Goal: Information Seeking & Learning: Learn about a topic

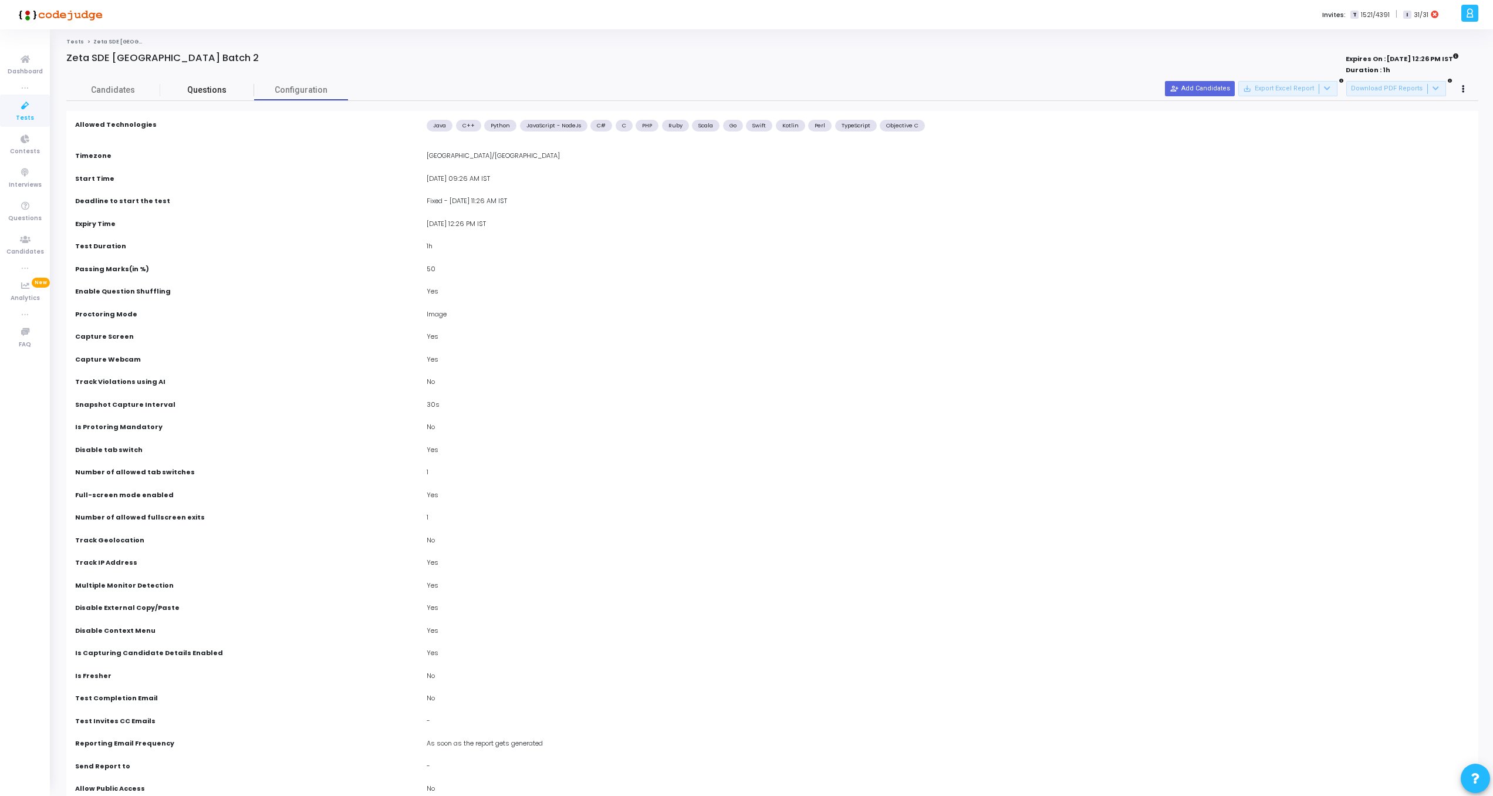
click at [193, 93] on span "Questions" at bounding box center [207, 90] width 94 height 12
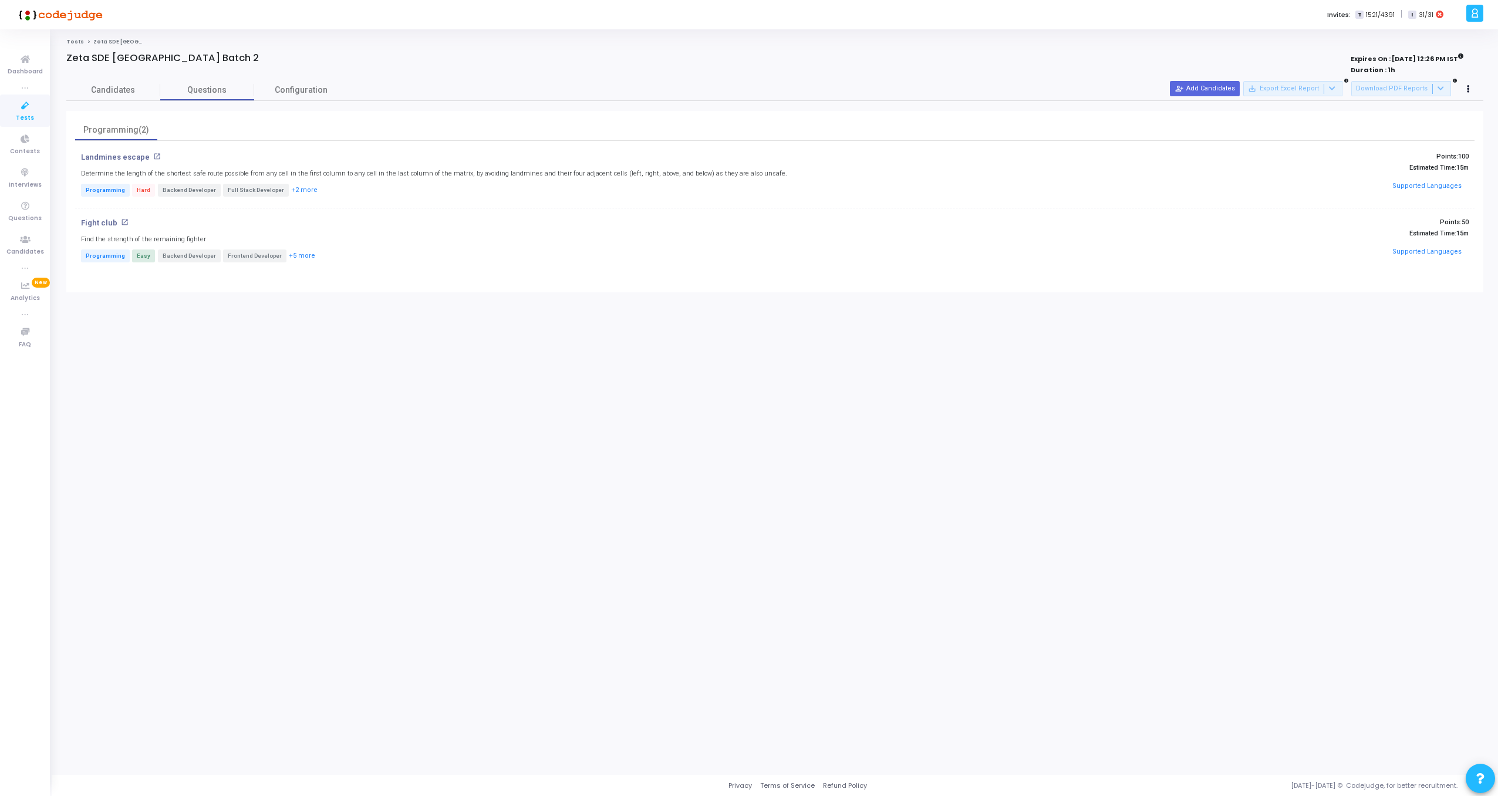
click at [120, 41] on span "Zeta SDE [GEOGRAPHIC_DATA] Batch 2" at bounding box center [148, 41] width 110 height 7
click at [73, 41] on link "Tests" at bounding box center [75, 41] width 18 height 7
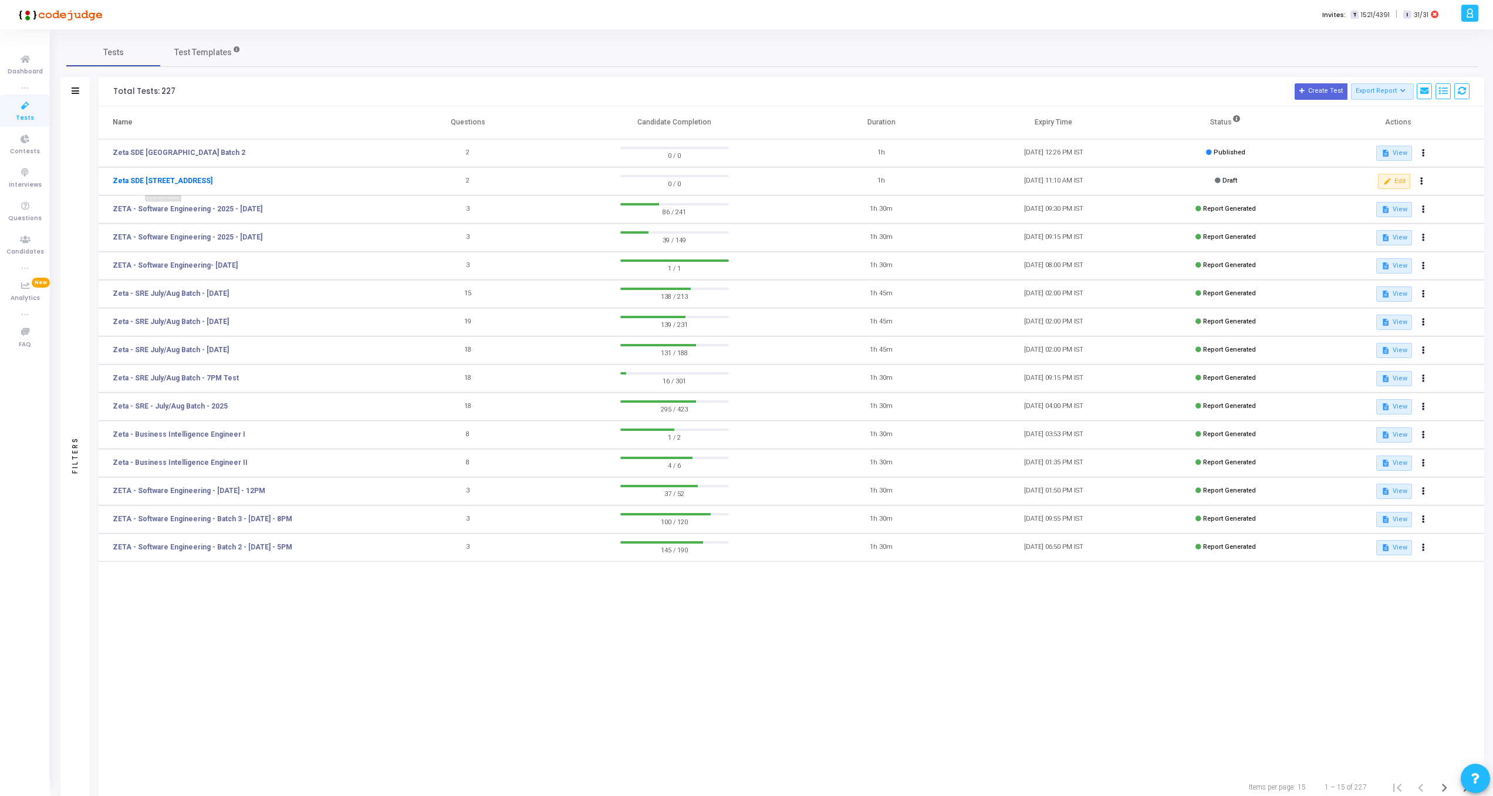
click at [186, 180] on link "Zeta SDE [STREET_ADDRESS]" at bounding box center [163, 181] width 100 height 11
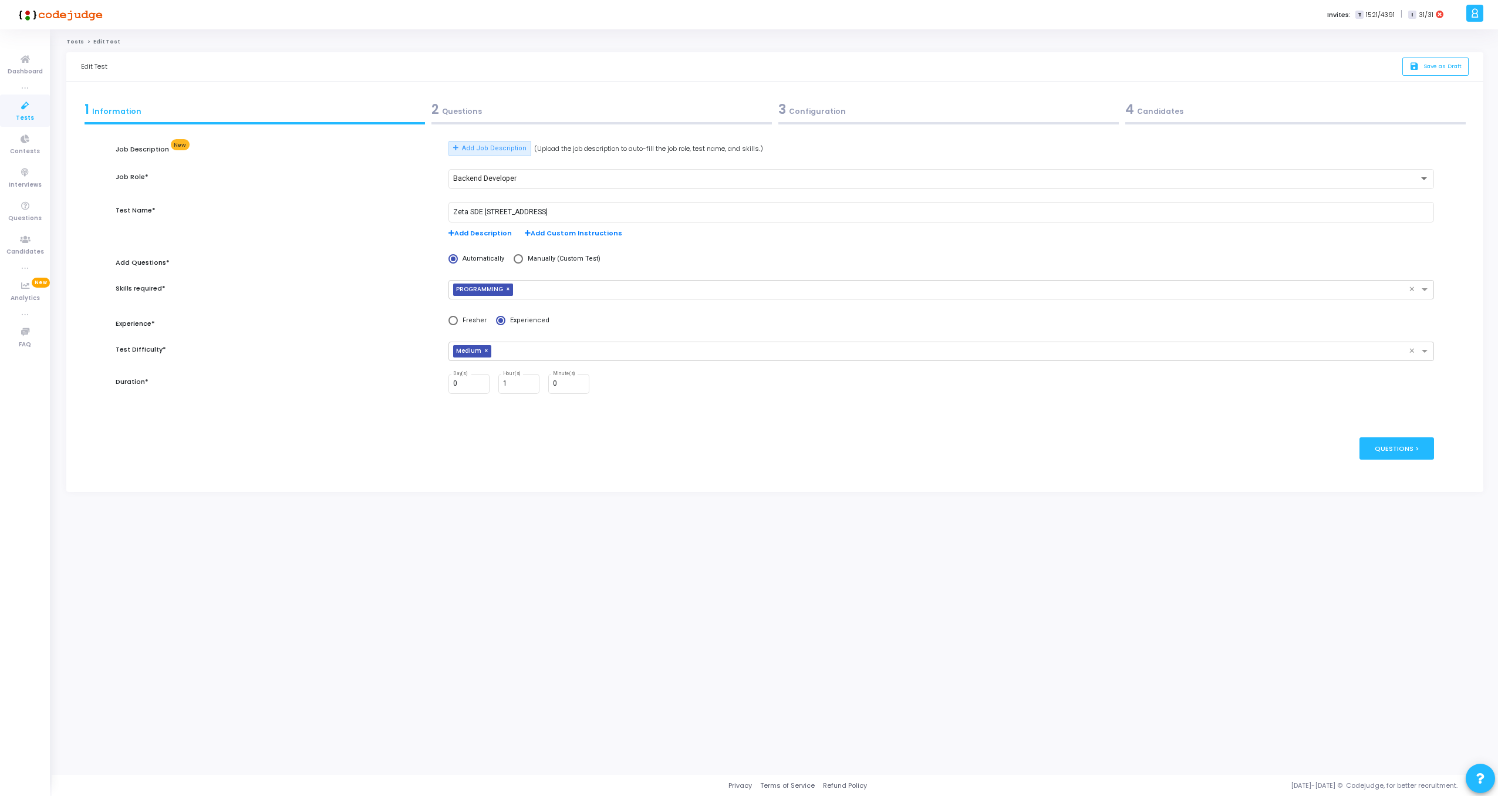
click at [477, 100] on div "2 Questions" at bounding box center [601, 109] width 340 height 19
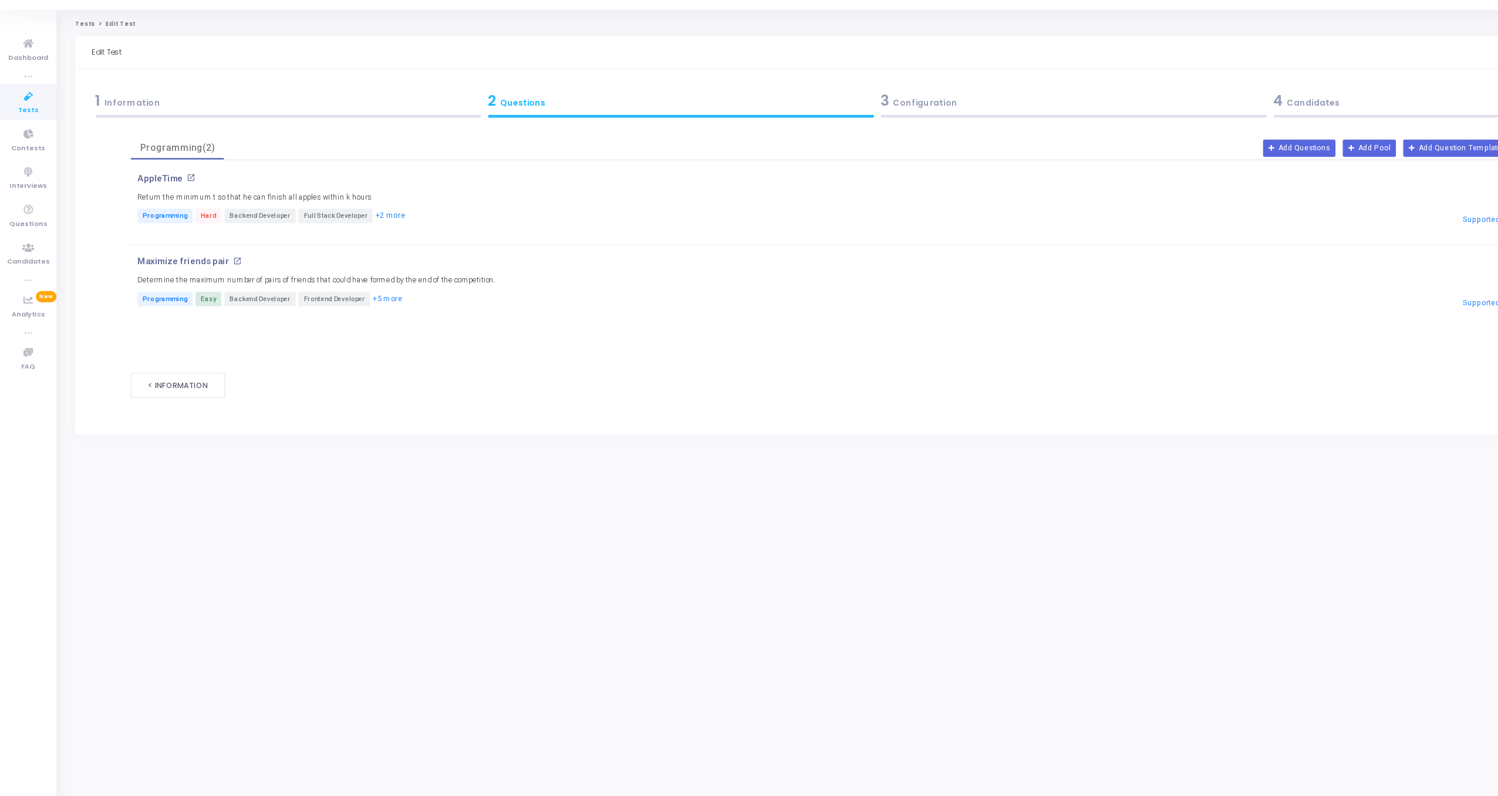
click at [295, 189] on div "AppleTime open_in_new Return the minimum t so that he can finish all apples wit…" at bounding box center [555, 200] width 879 height 53
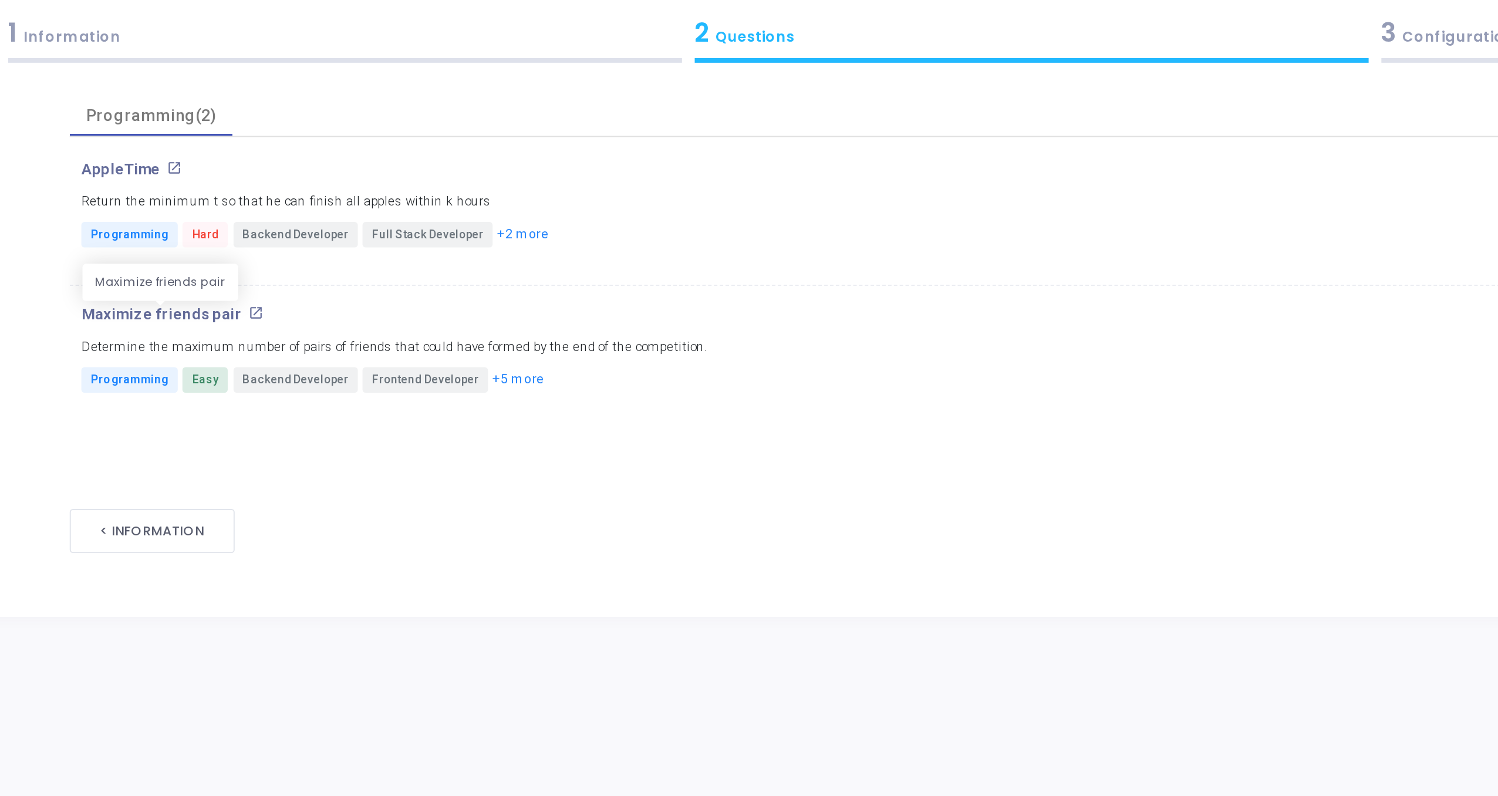
click at [172, 251] on p "Maximize friends pair" at bounding box center [162, 251] width 81 height 9
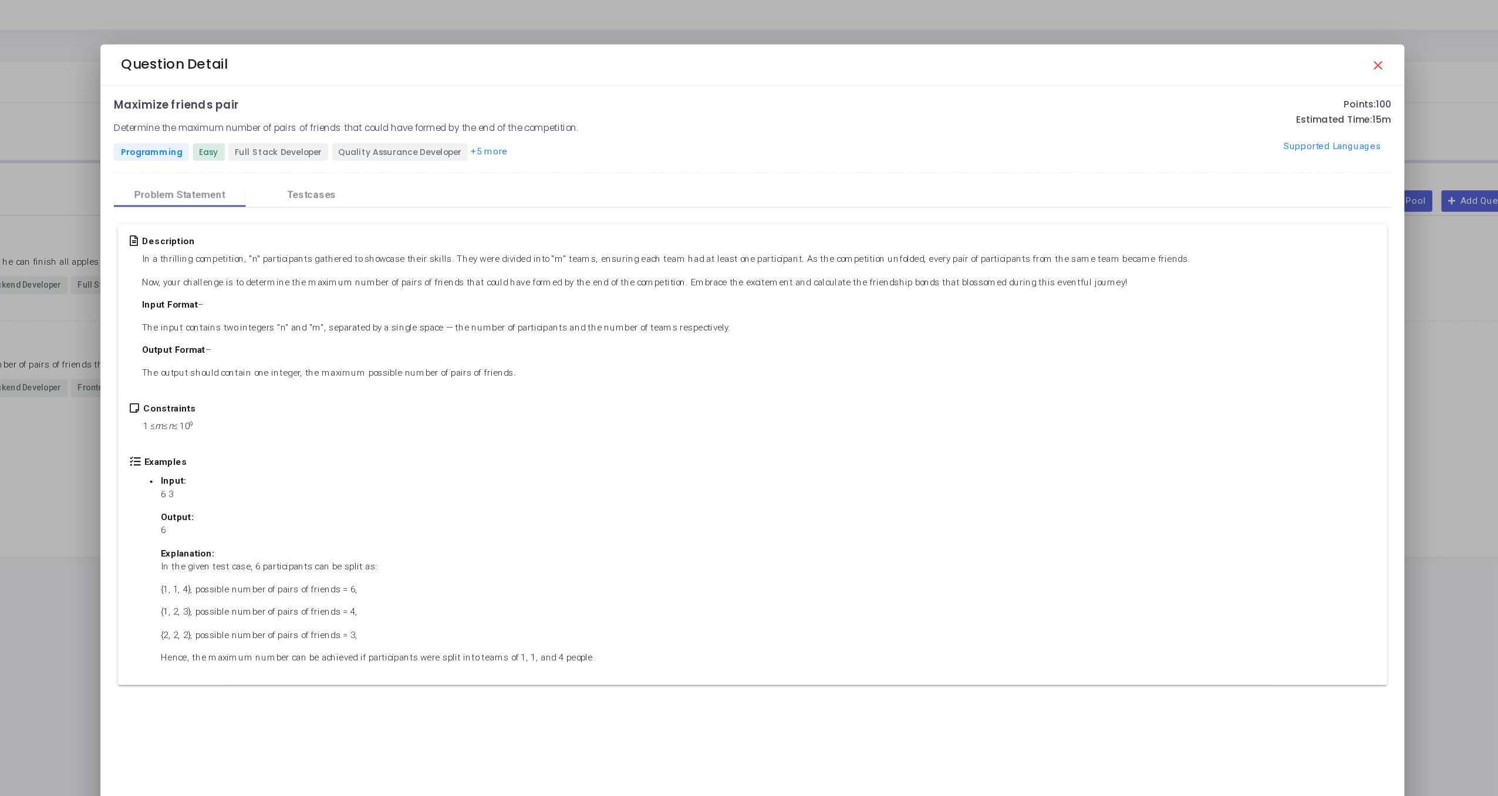
click at [1193, 54] on mat-icon "close" at bounding box center [1193, 53] width 9 height 9
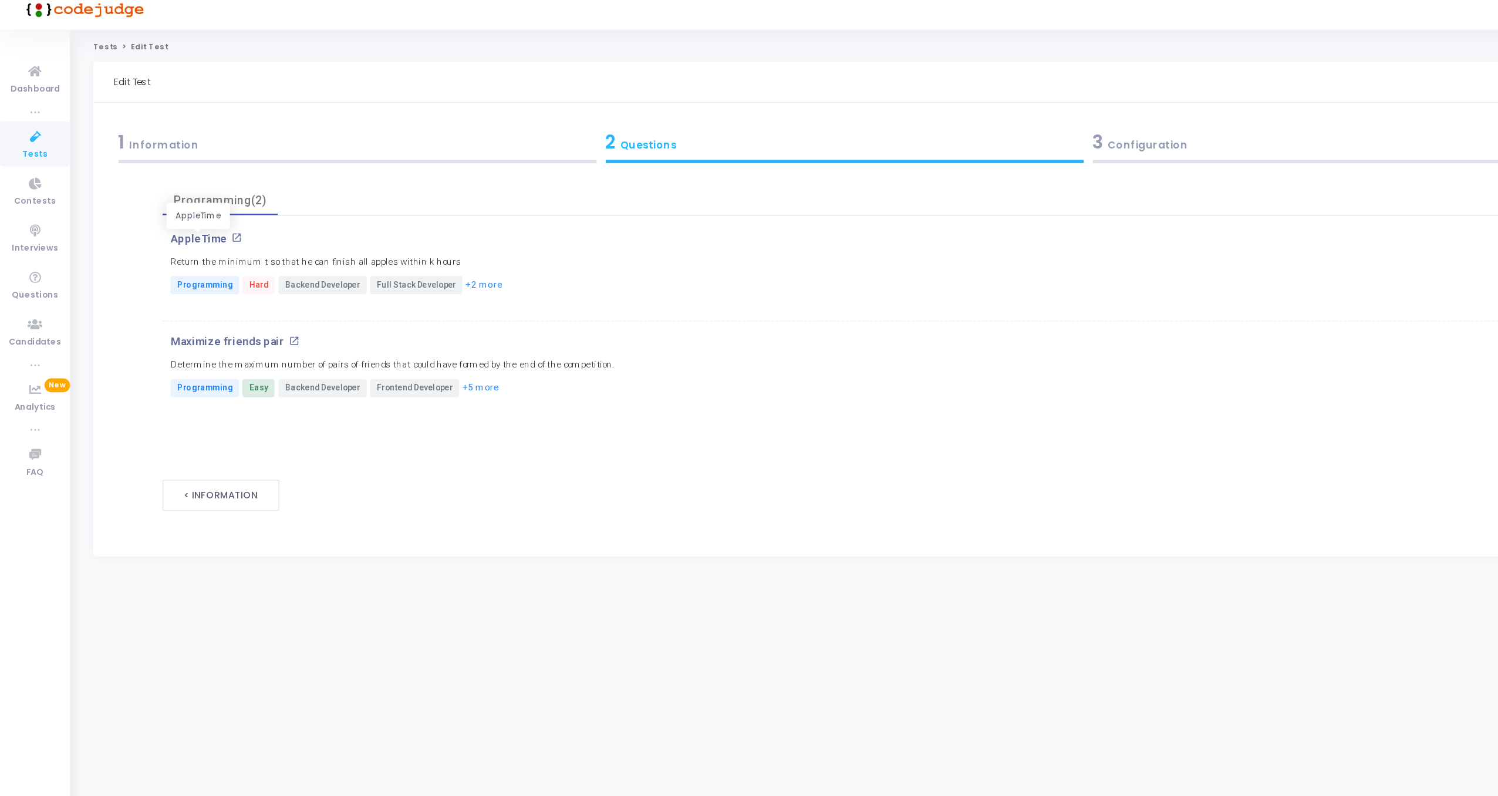
click at [153, 177] on p "AppleTime" at bounding box center [142, 178] width 40 height 9
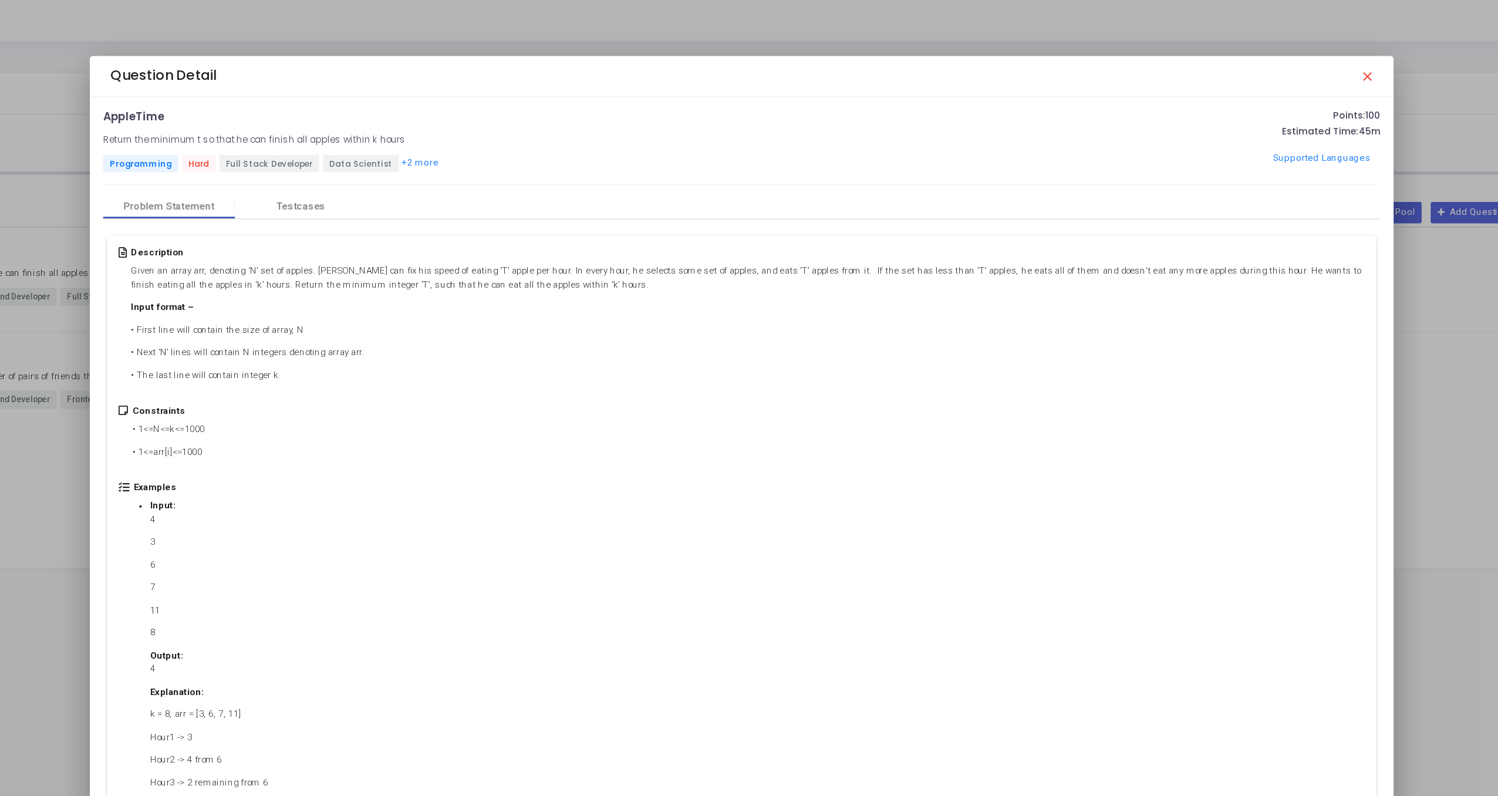
click at [1195, 55] on mat-icon "close" at bounding box center [1193, 53] width 9 height 9
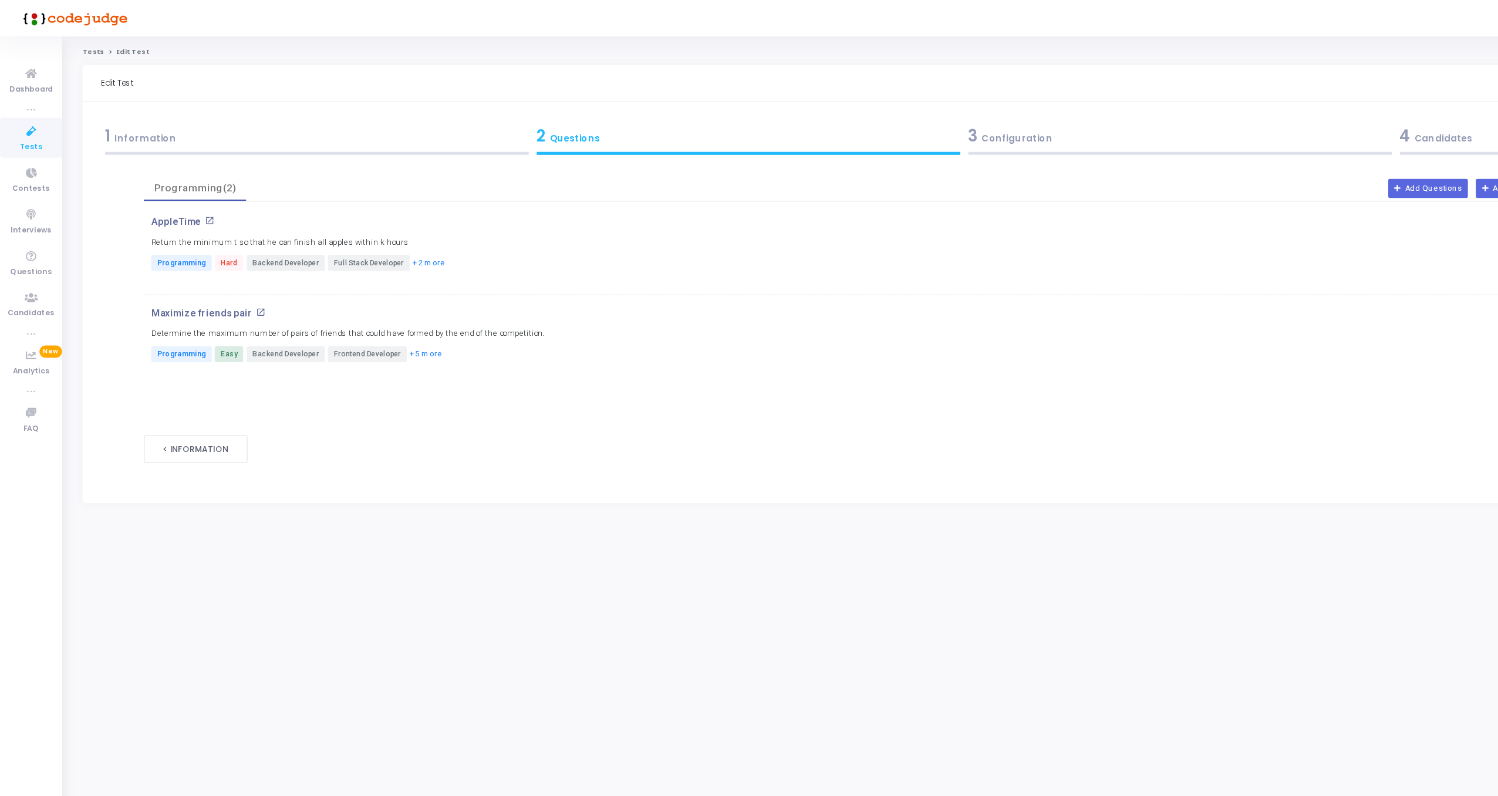
click at [76, 42] on link "Tests" at bounding box center [75, 41] width 18 height 7
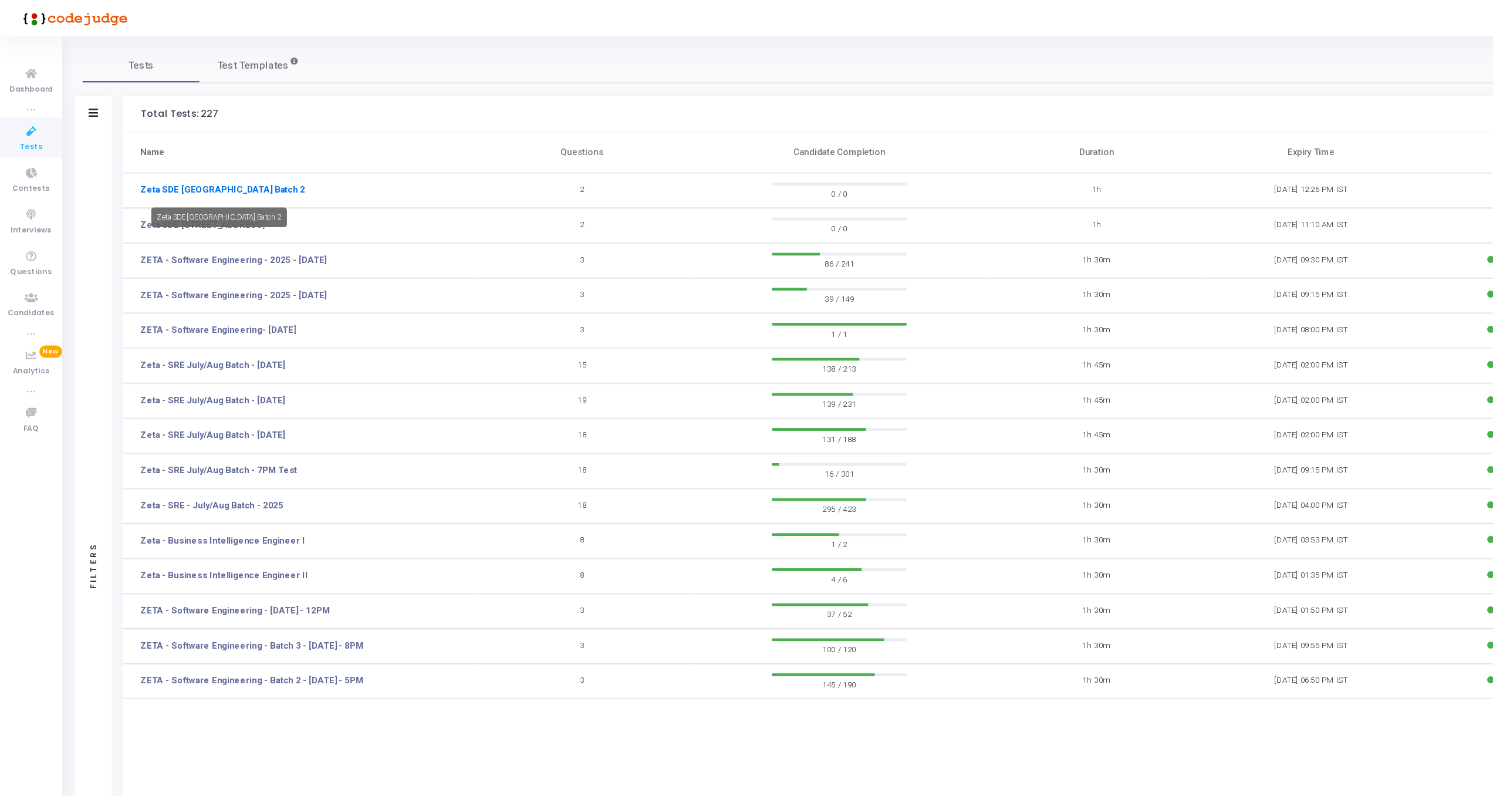
click at [232, 149] on link "Zeta SDE [GEOGRAPHIC_DATA] Batch 2" at bounding box center [179, 152] width 133 height 11
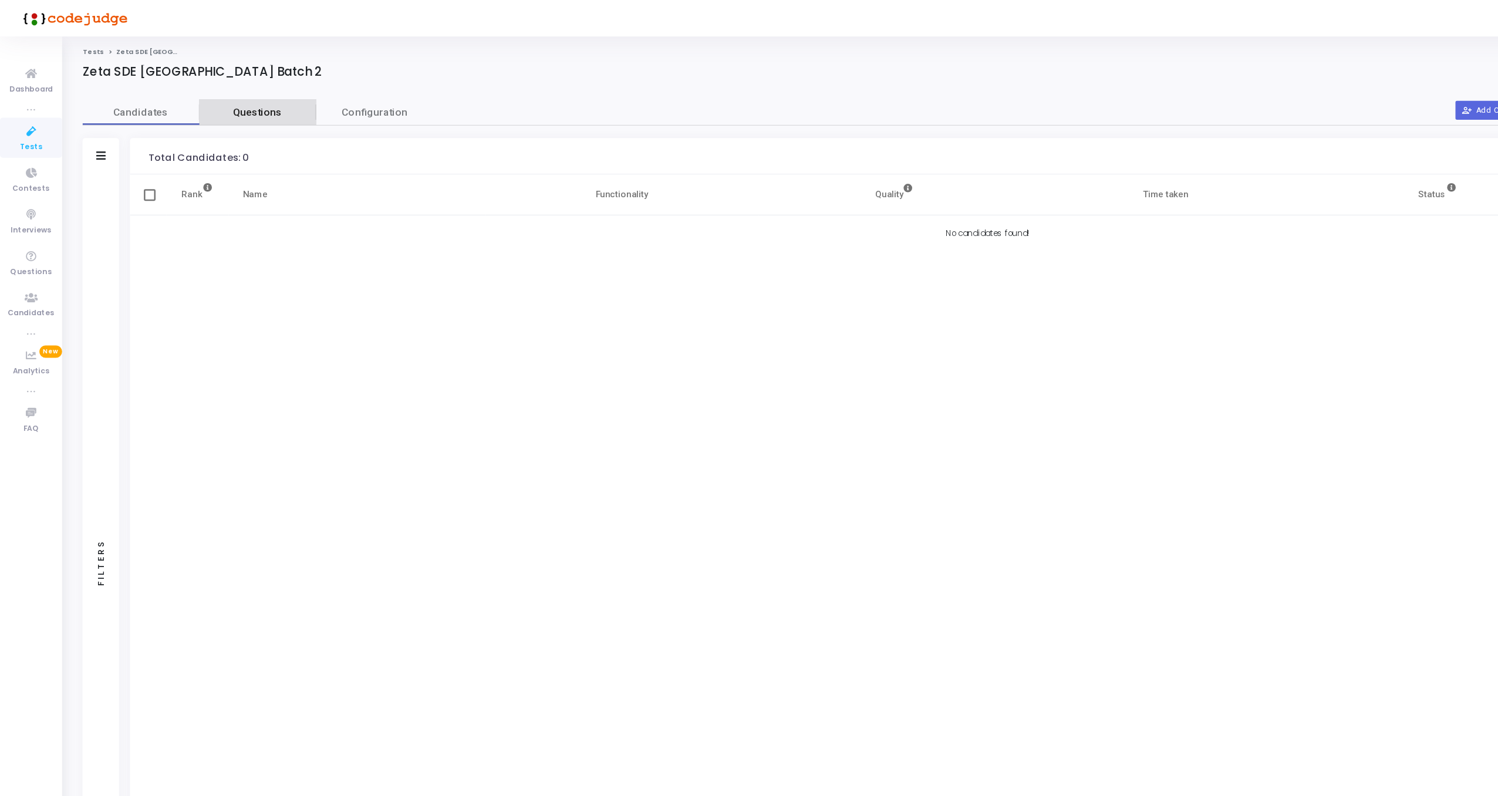
click at [220, 89] on span "Questions" at bounding box center [207, 90] width 94 height 12
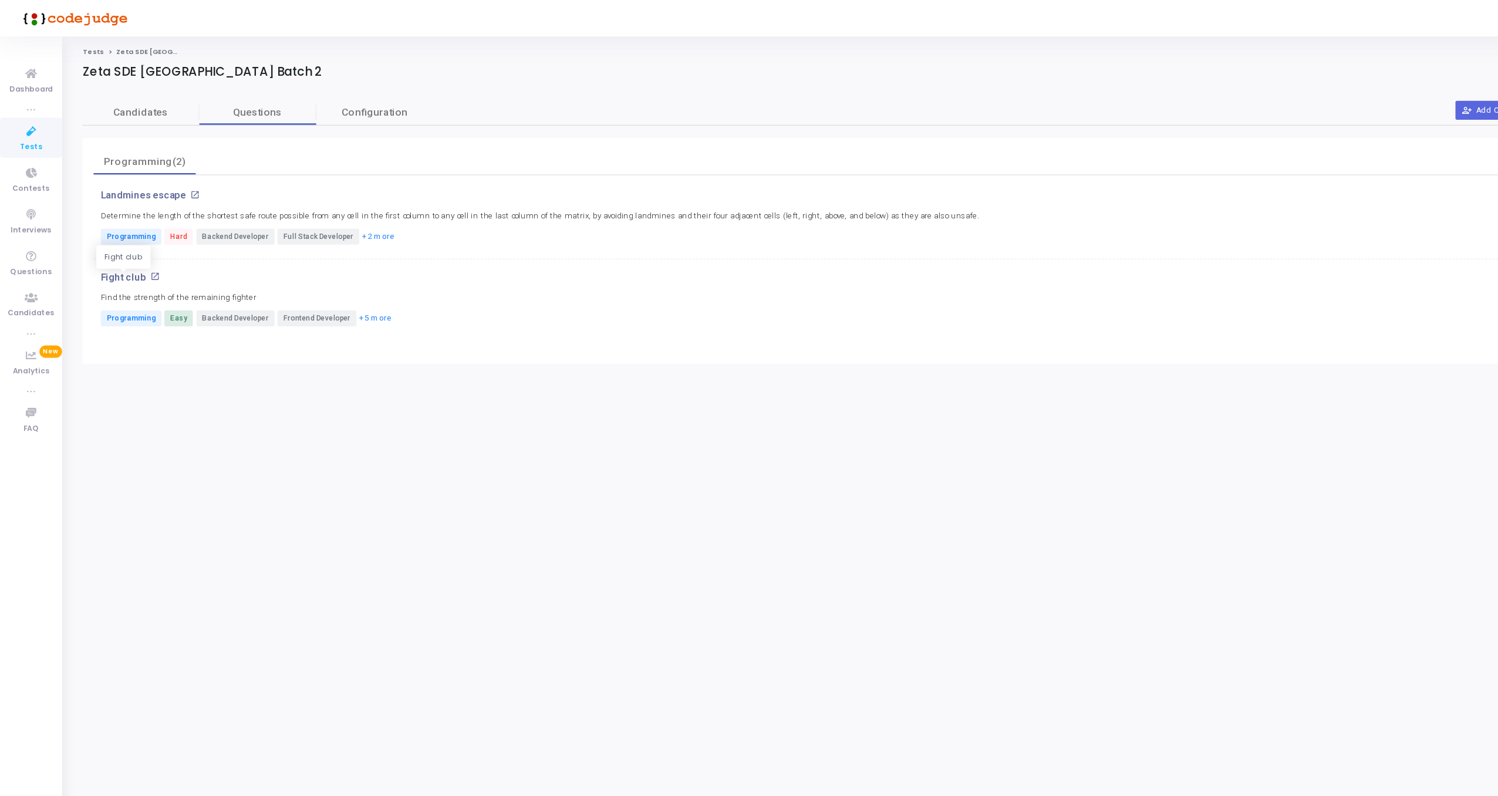
click at [108, 221] on p "Fight club" at bounding box center [99, 222] width 36 height 9
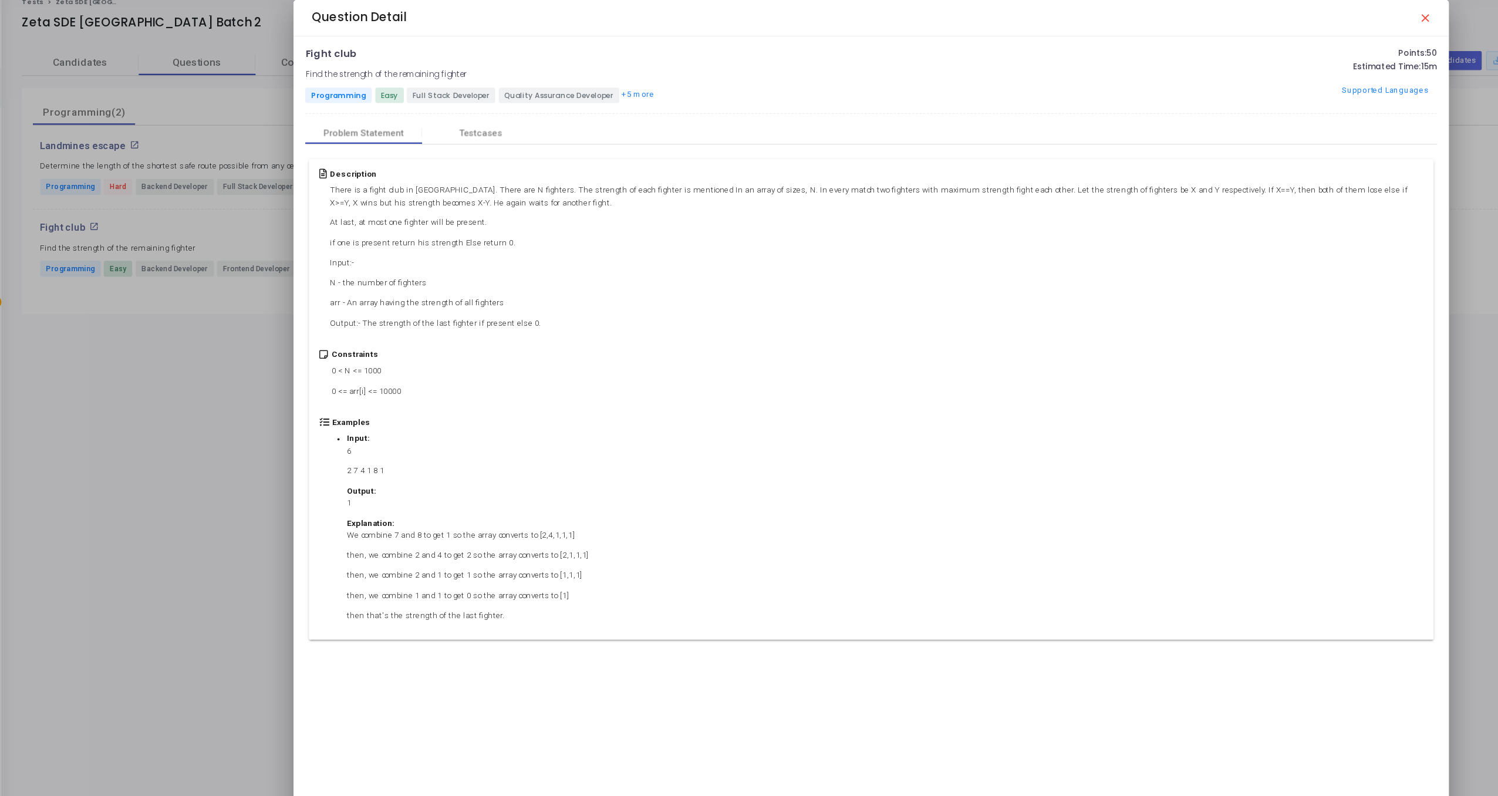
click at [1195, 52] on mat-icon "close" at bounding box center [1193, 53] width 9 height 9
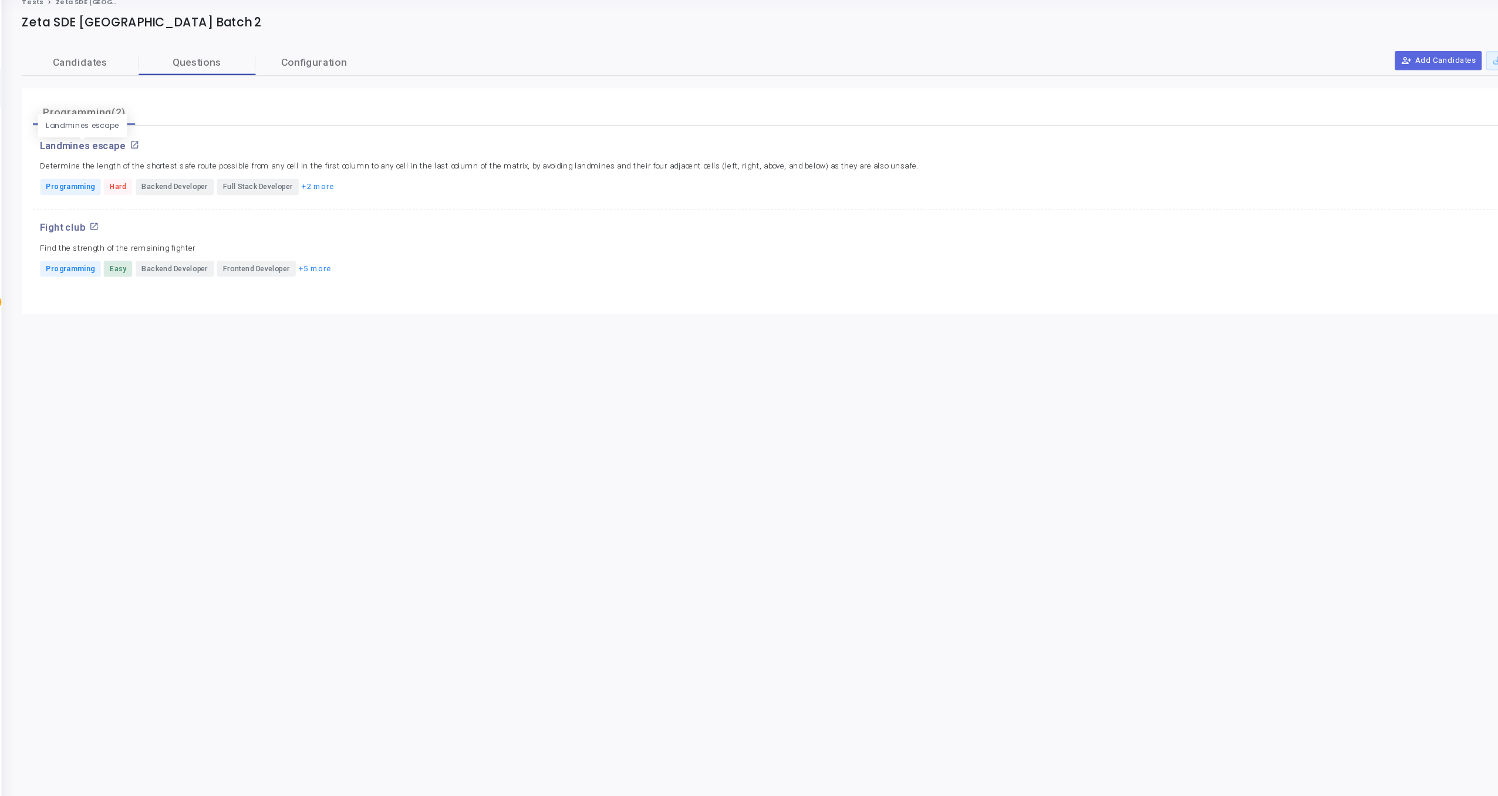
click at [113, 158] on p "Landmines escape" at bounding box center [115, 157] width 69 height 9
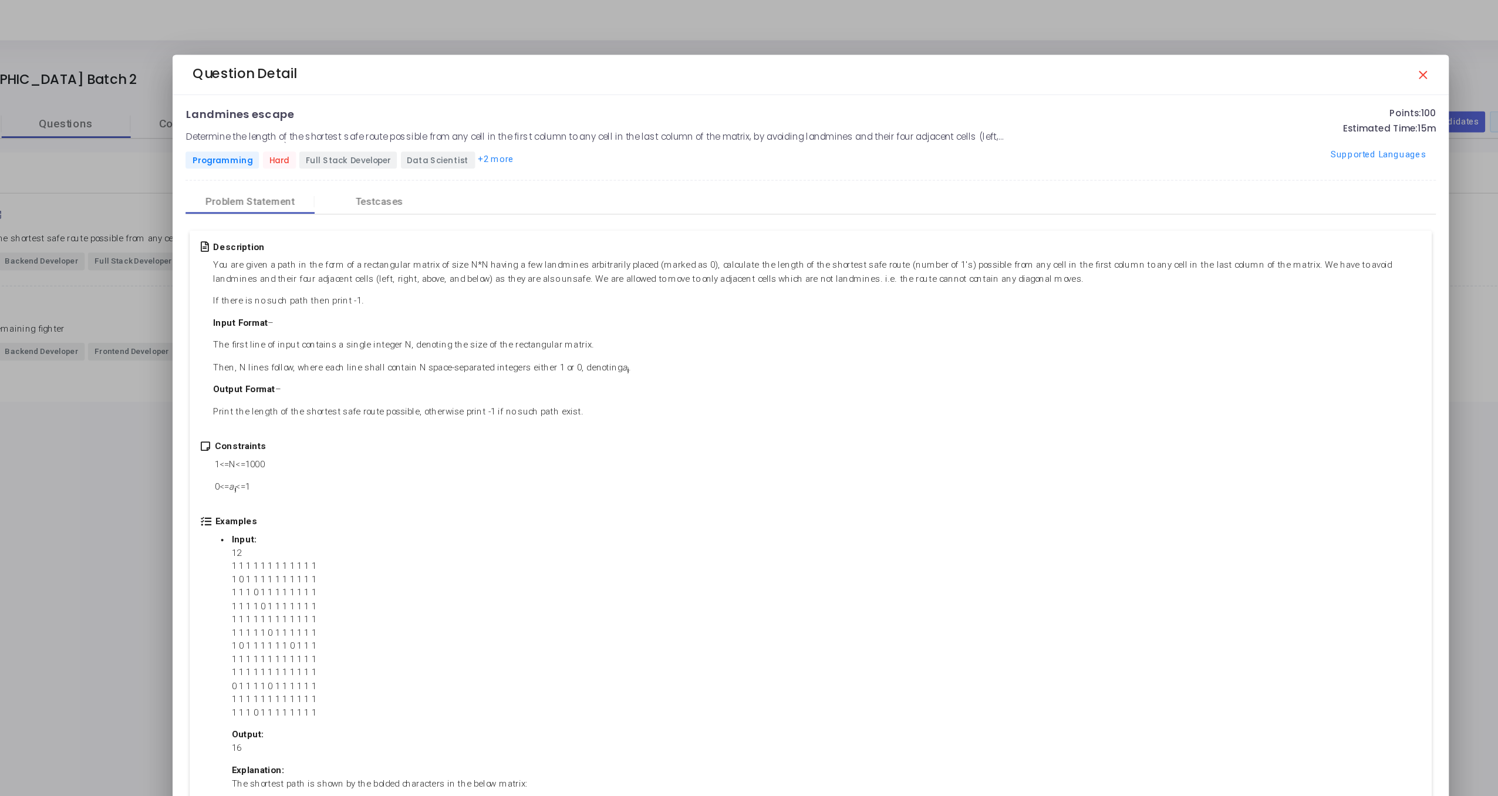
click at [1196, 58] on mat-icon "close" at bounding box center [1193, 53] width 9 height 9
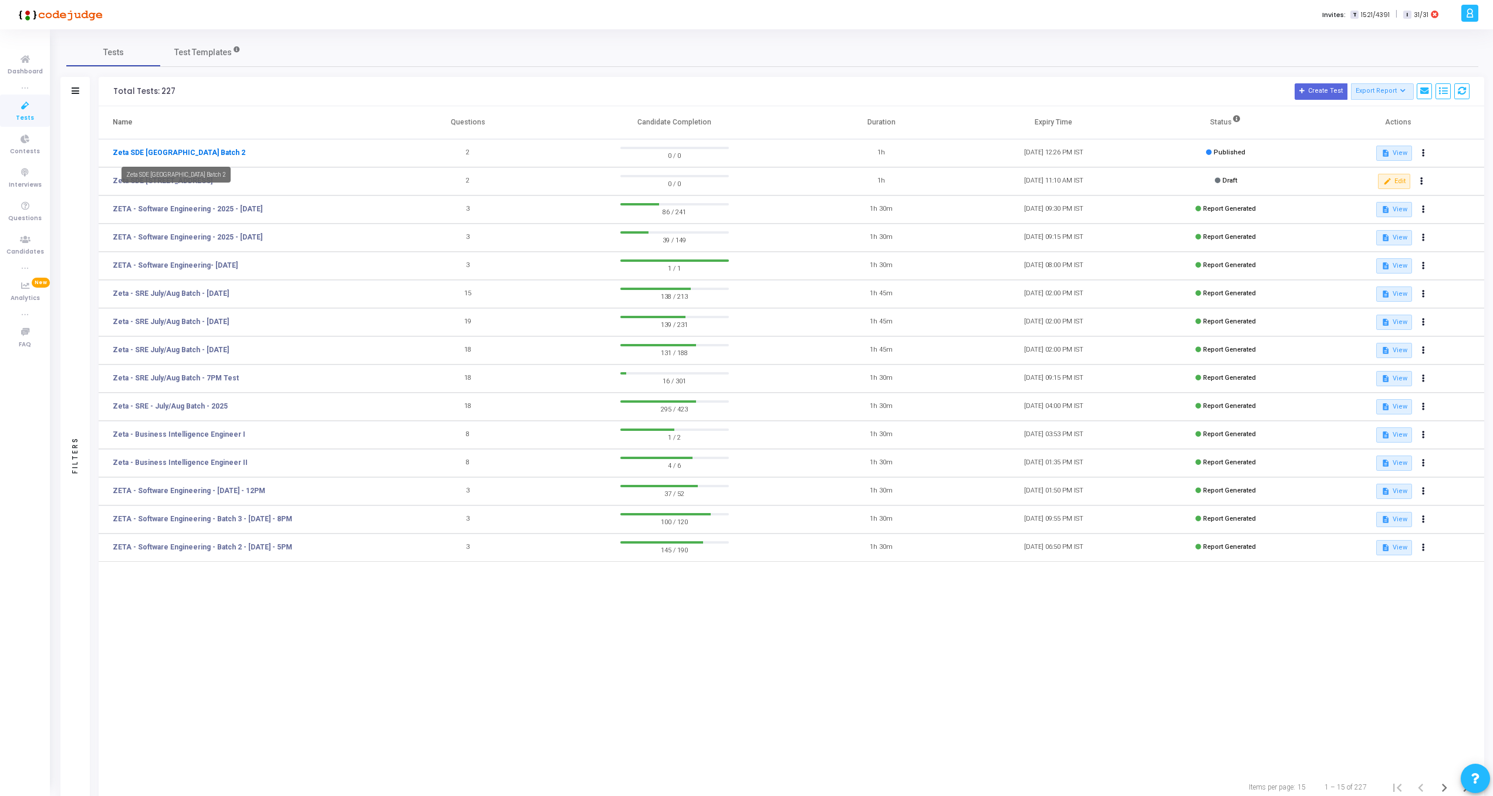
click at [185, 149] on link "Zeta SDE [GEOGRAPHIC_DATA] Batch 2" at bounding box center [179, 152] width 133 height 11
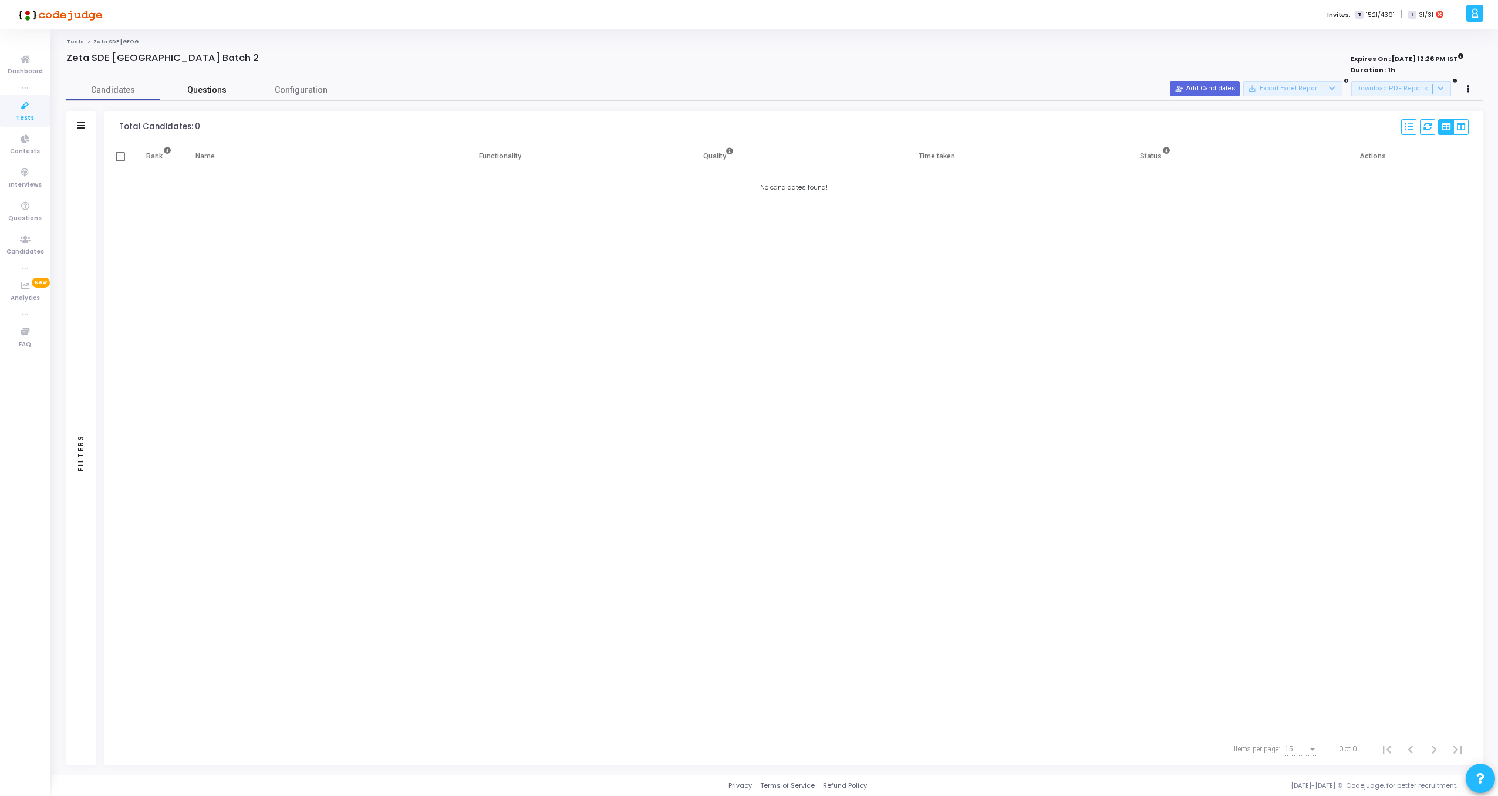
click at [222, 85] on span "Questions" at bounding box center [207, 90] width 94 height 12
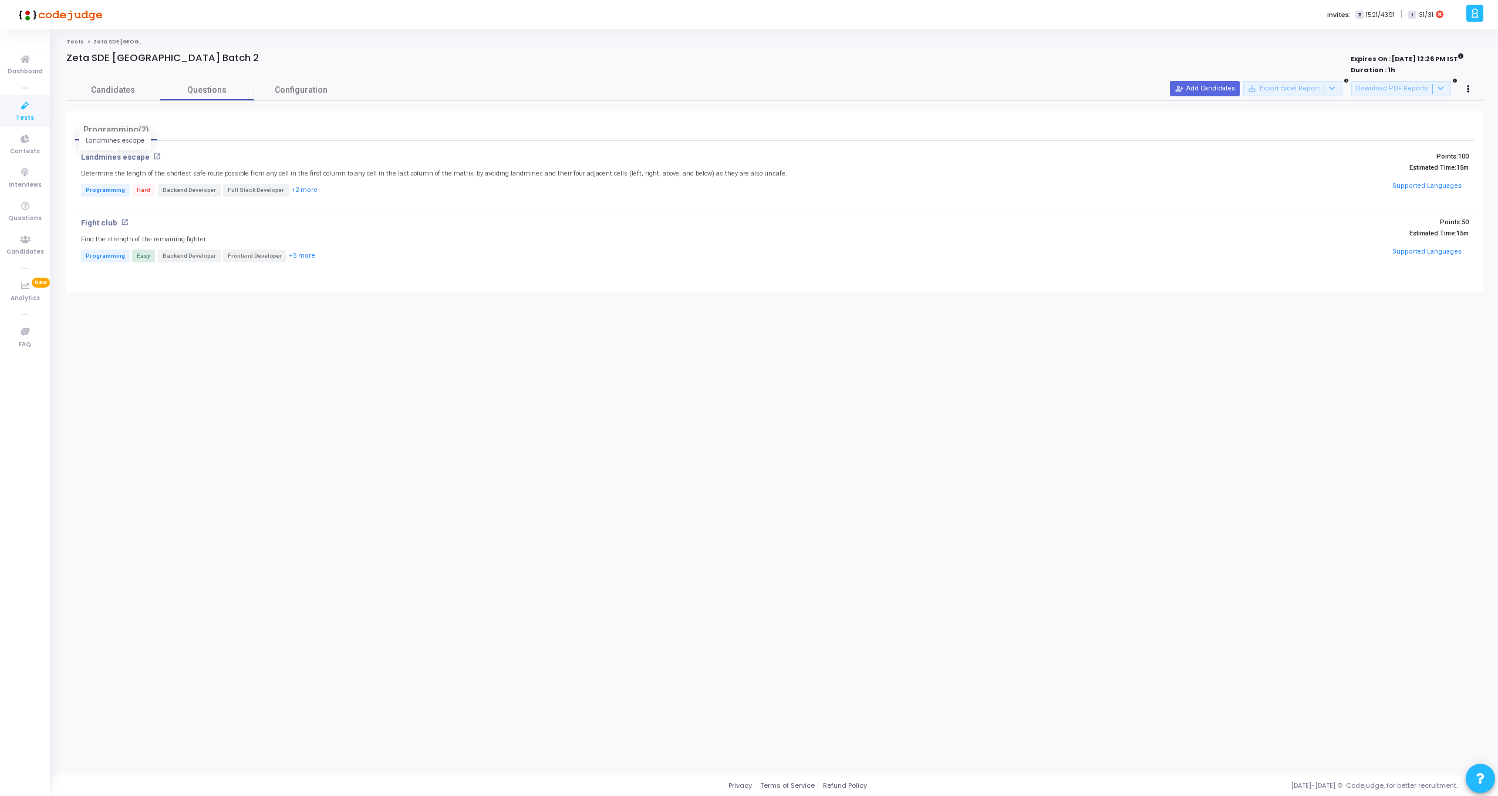
click at [114, 157] on p "Landmines escape" at bounding box center [115, 157] width 69 height 9
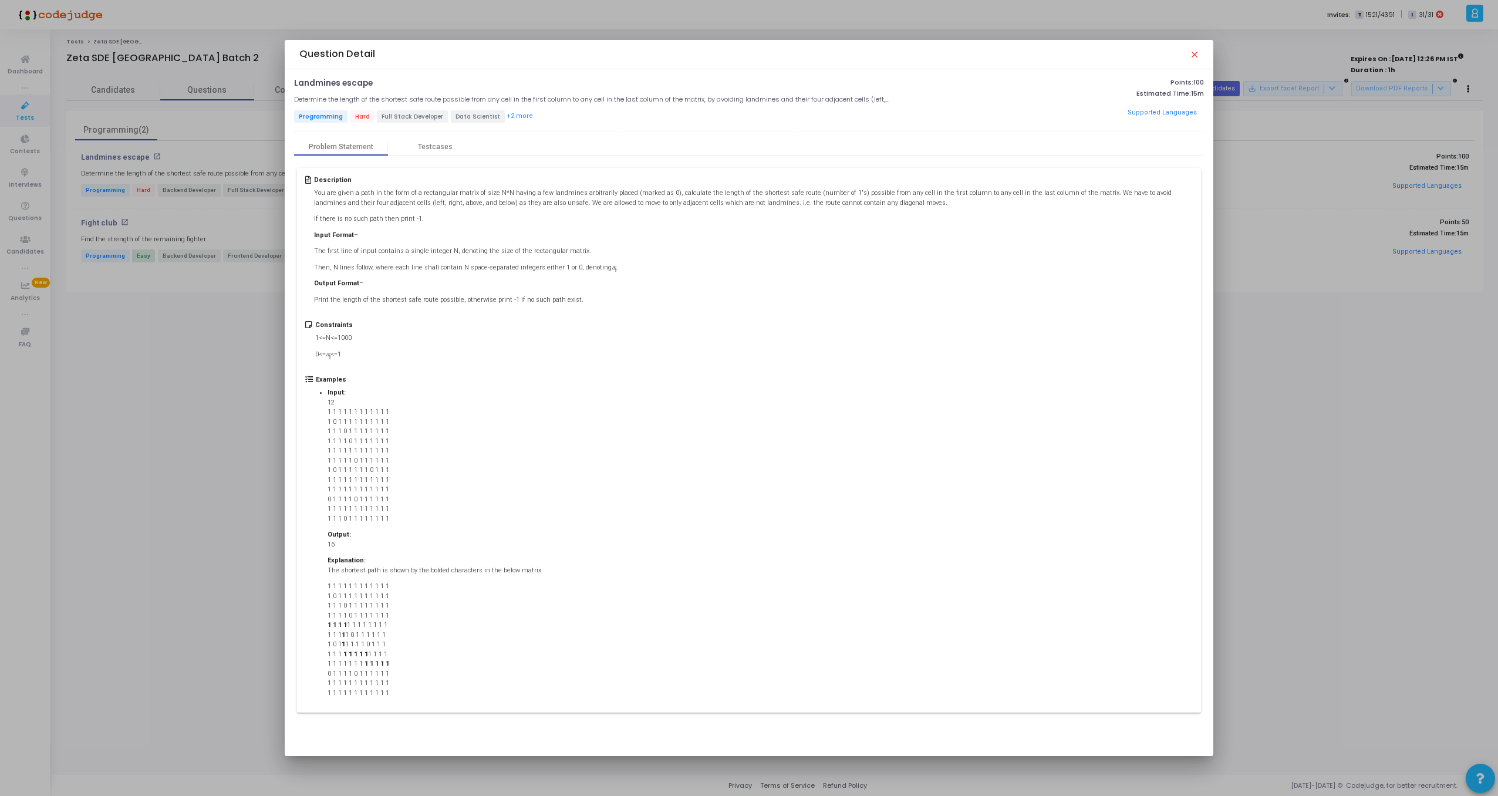
click at [1190, 51] on mat-icon "close" at bounding box center [1193, 53] width 9 height 9
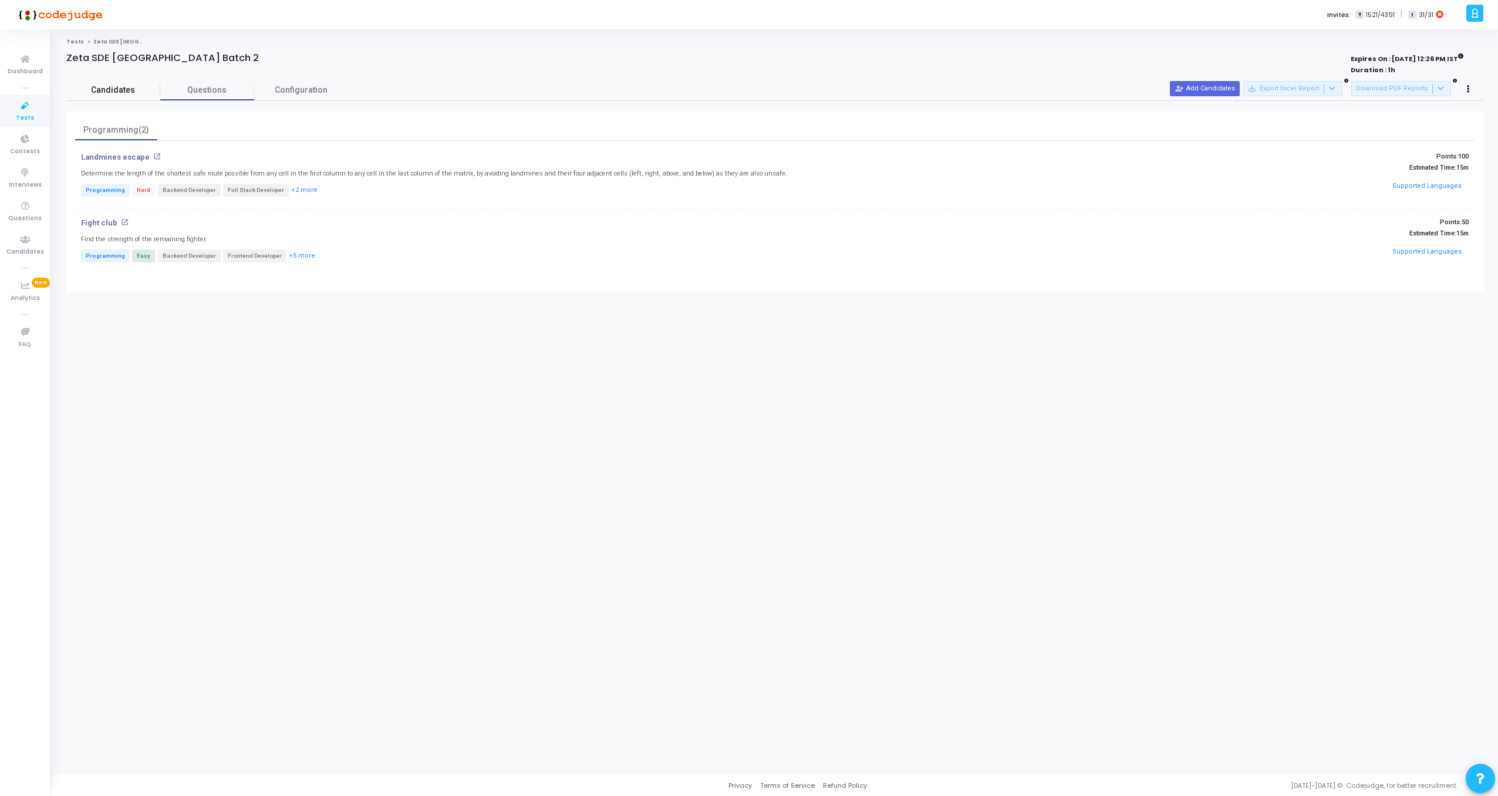
click at [113, 92] on span "Candidates" at bounding box center [113, 90] width 94 height 12
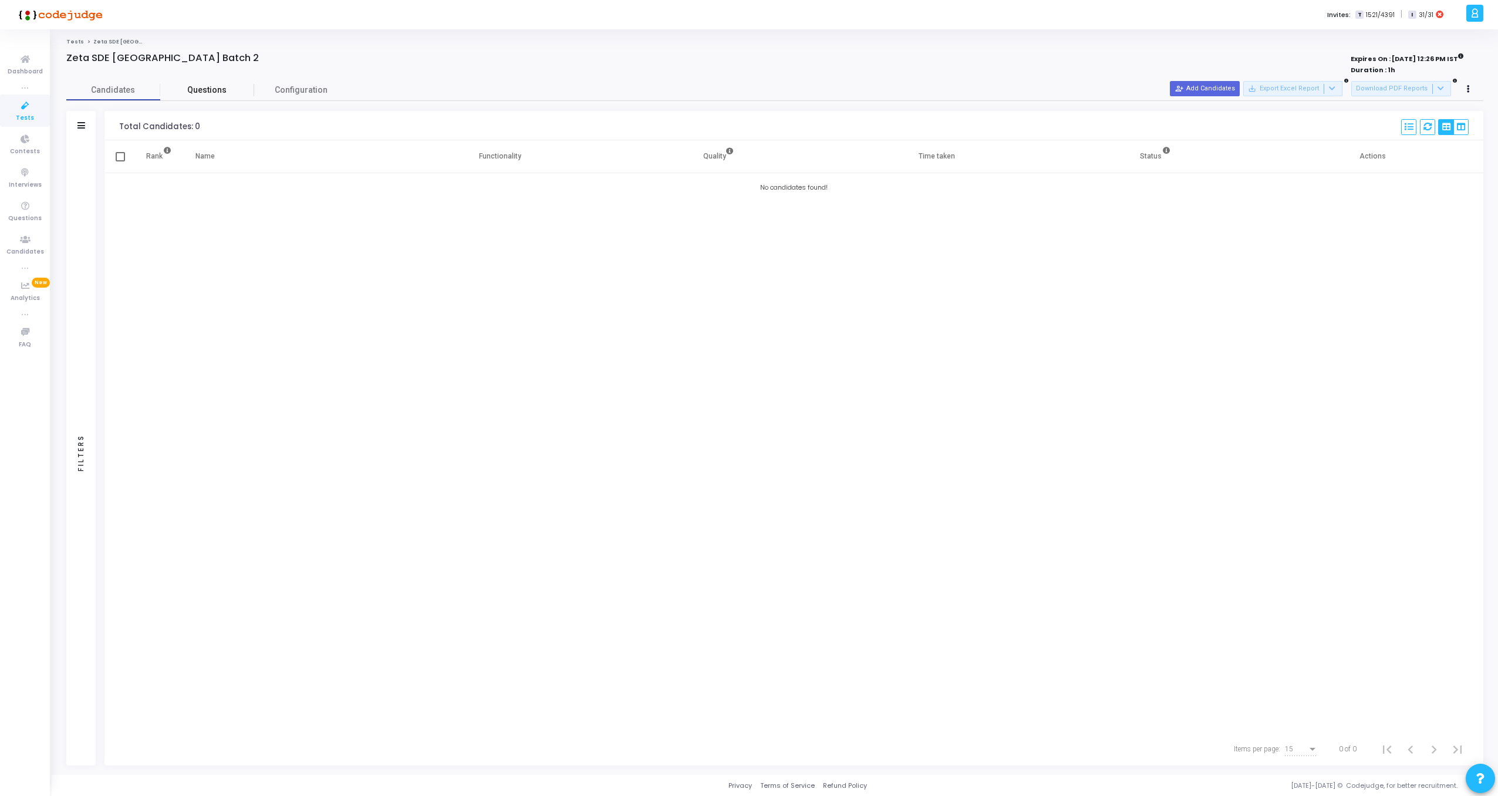
click at [215, 93] on span "Questions" at bounding box center [207, 90] width 94 height 12
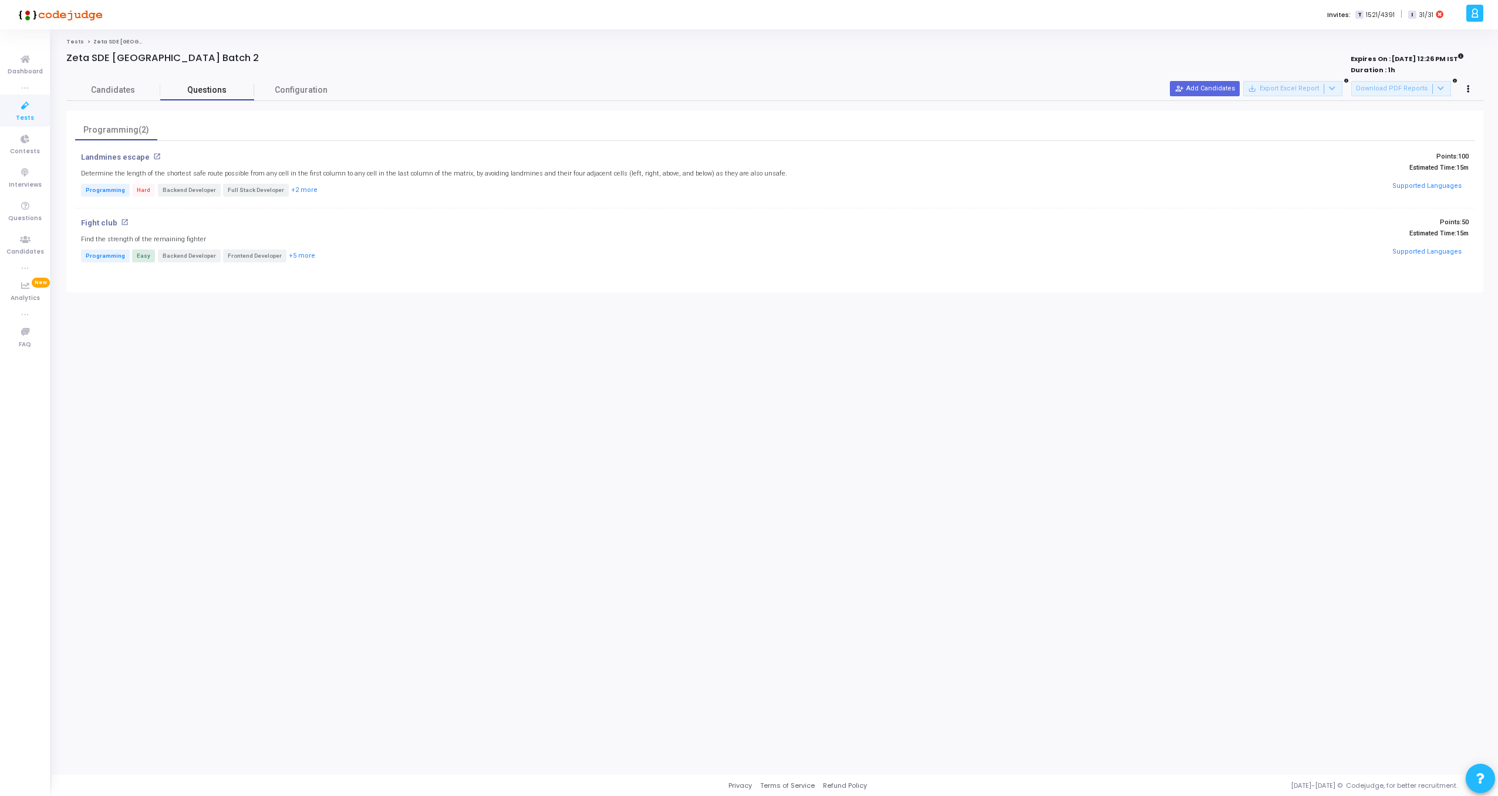
click at [250, 89] on span "Questions" at bounding box center [207, 90] width 94 height 12
click at [287, 87] on span "Configuration" at bounding box center [301, 90] width 53 height 12
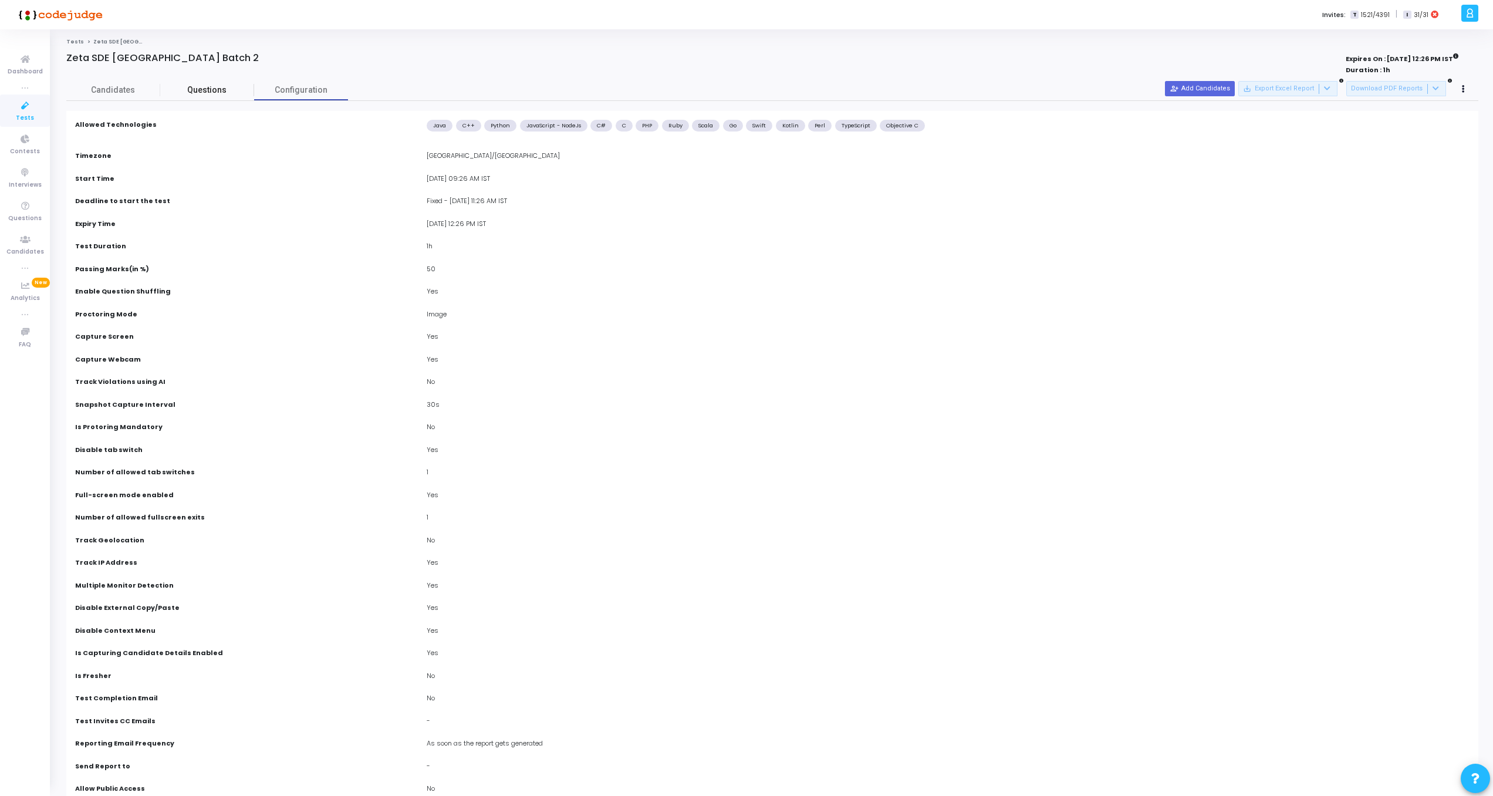
click at [221, 93] on span "Questions" at bounding box center [207, 90] width 94 height 12
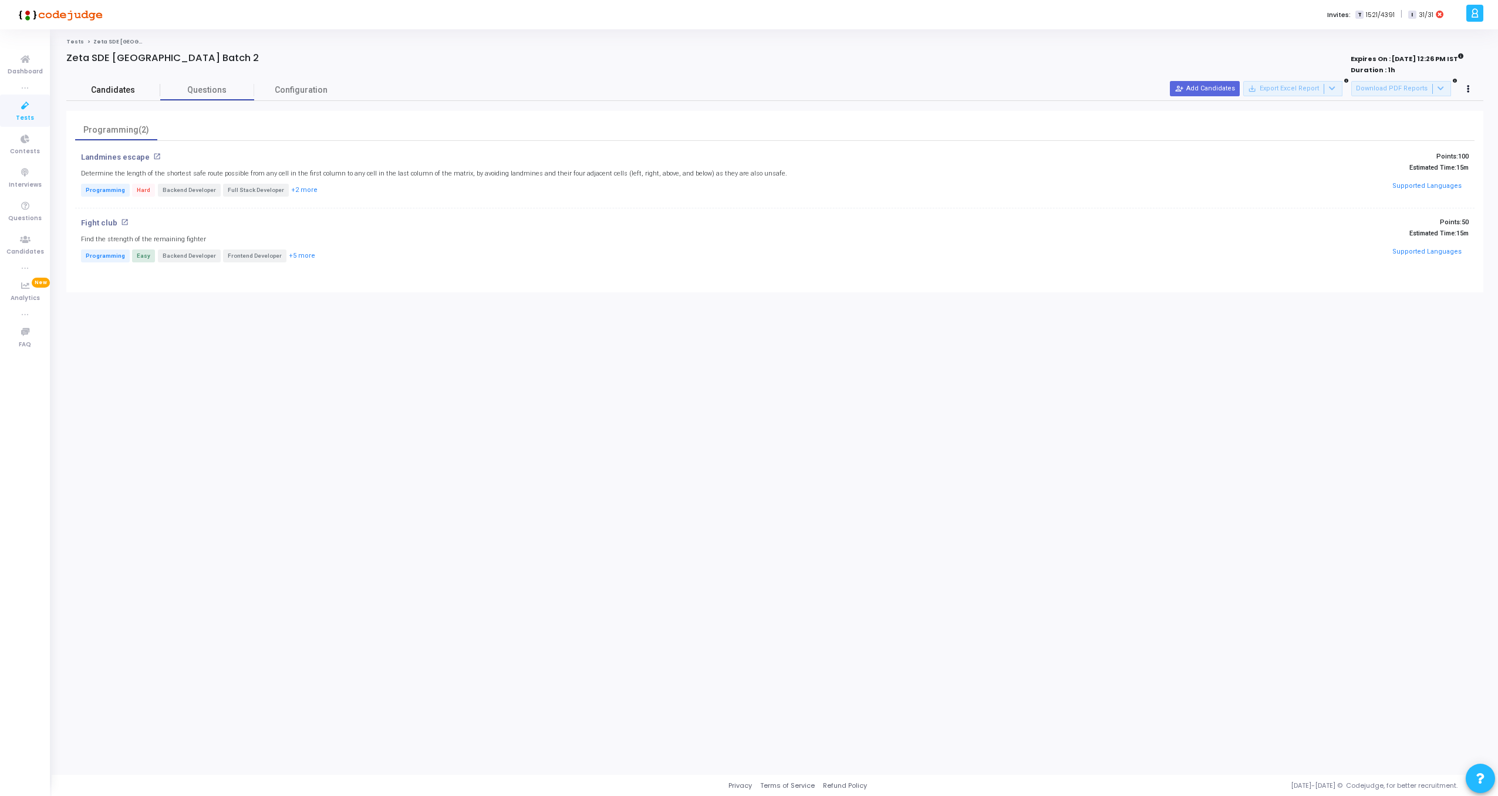
click at [116, 89] on span "Candidates" at bounding box center [113, 90] width 94 height 12
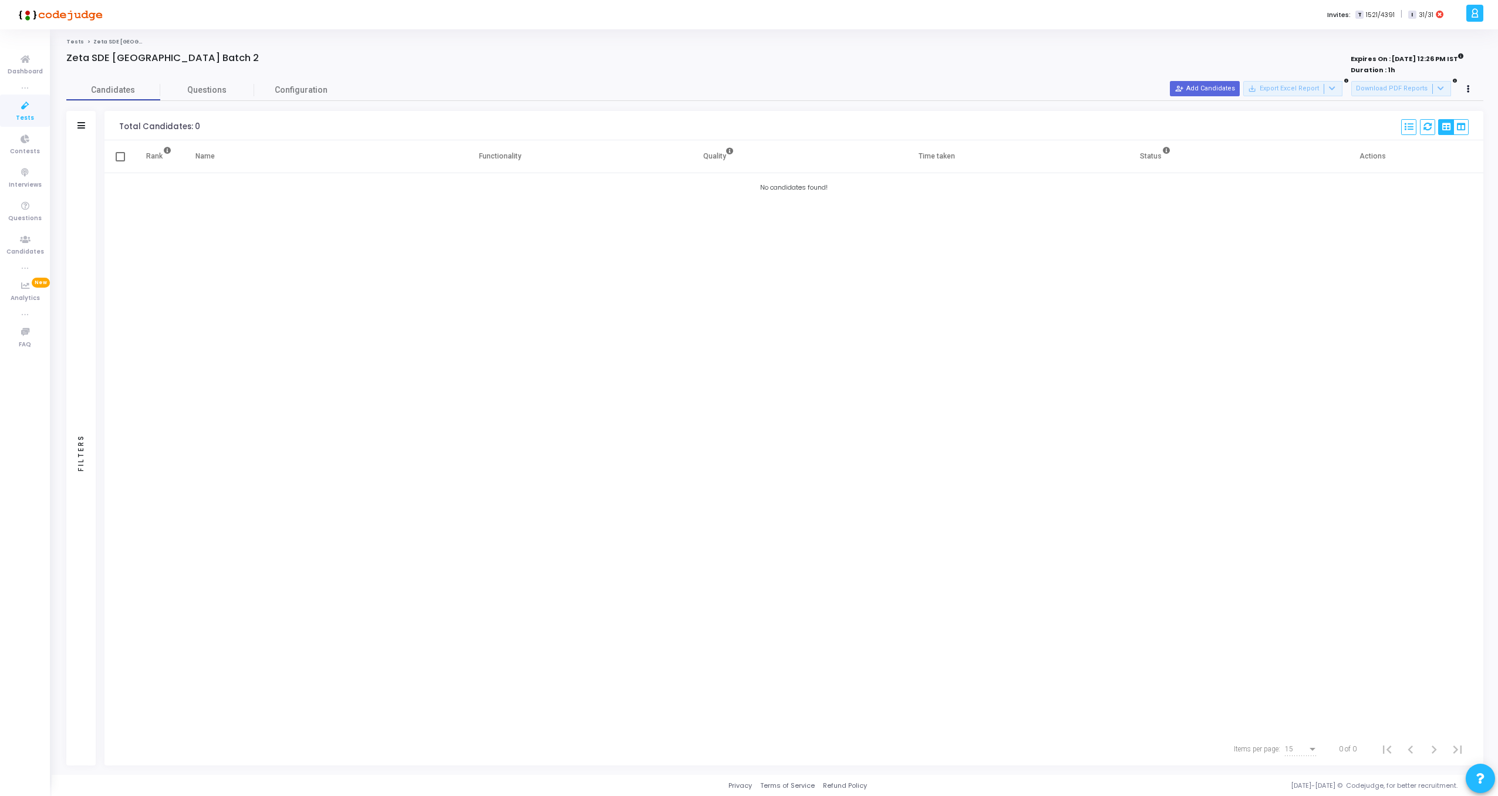
click at [193, 77] on cj-published-test "Zeta SDE 2 Hiring Drive Hyderabad Batch 2 Expires On : [DATE] 12:26 PM IST Dura…" at bounding box center [774, 408] width 1417 height 713
click at [197, 89] on span "Questions" at bounding box center [207, 90] width 94 height 12
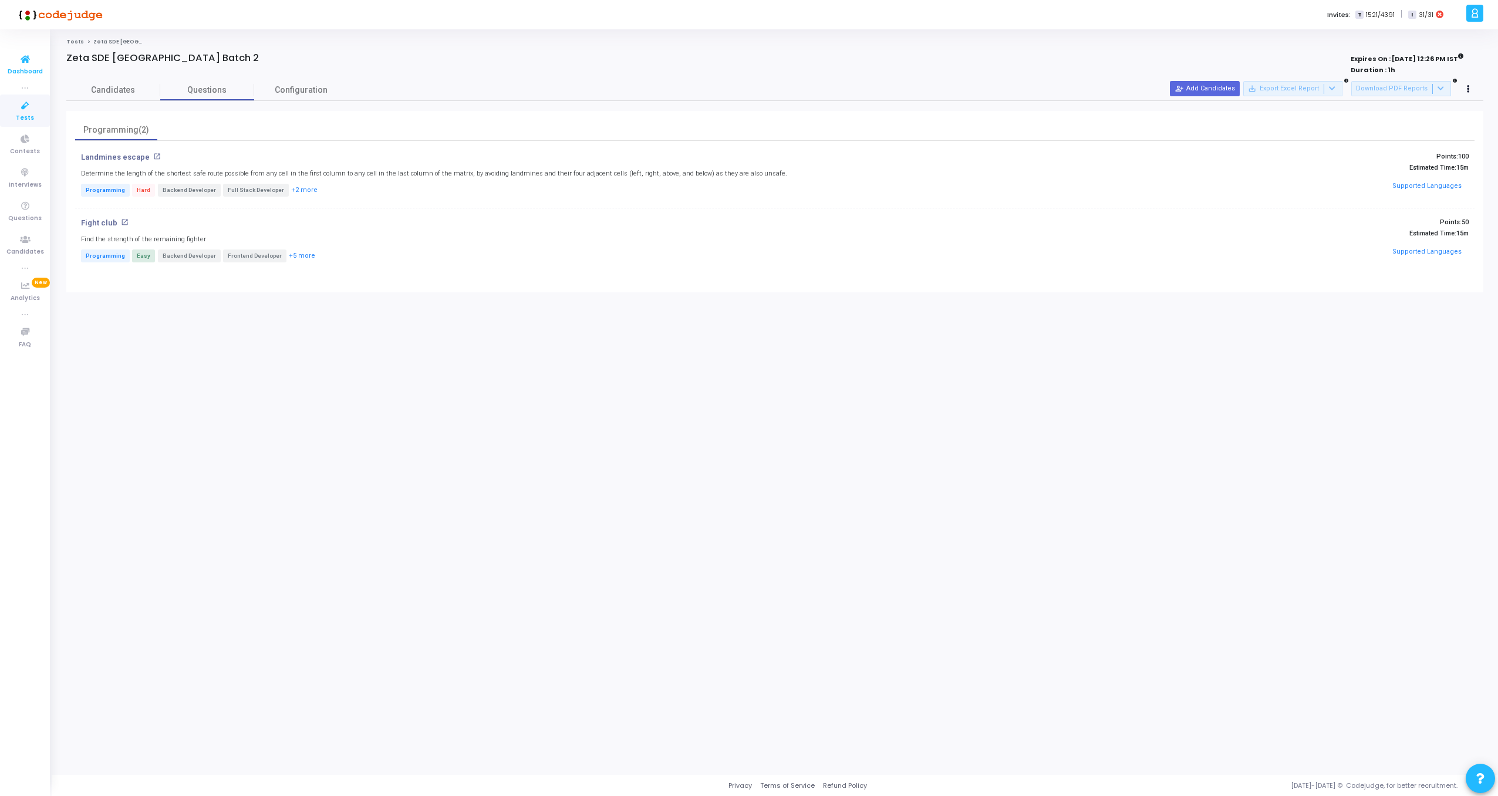
click at [31, 67] on span "Dashboard" at bounding box center [25, 72] width 35 height 10
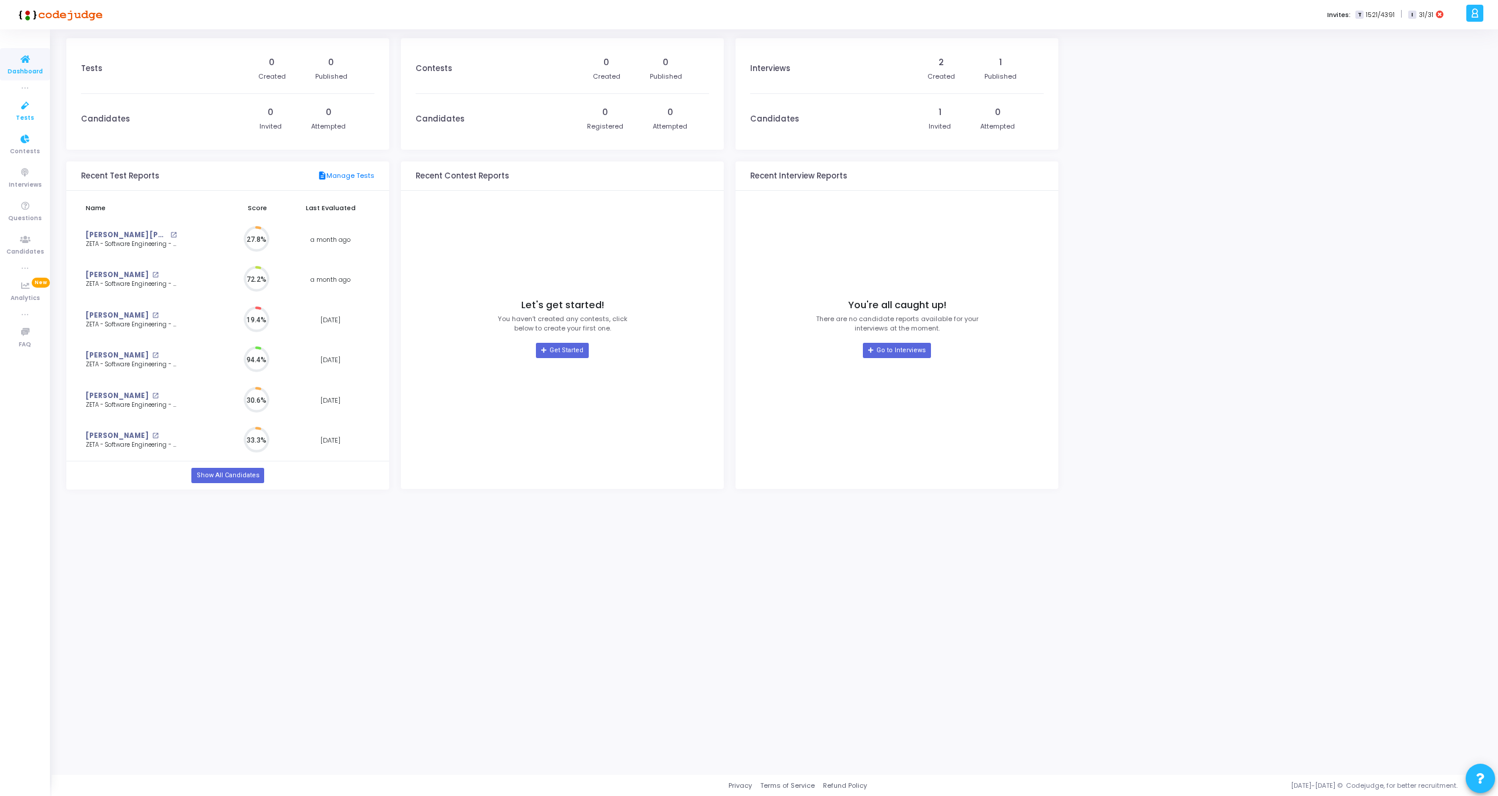
click at [24, 123] on span "Tests" at bounding box center [25, 118] width 18 height 10
